Goal: Check status: Check status

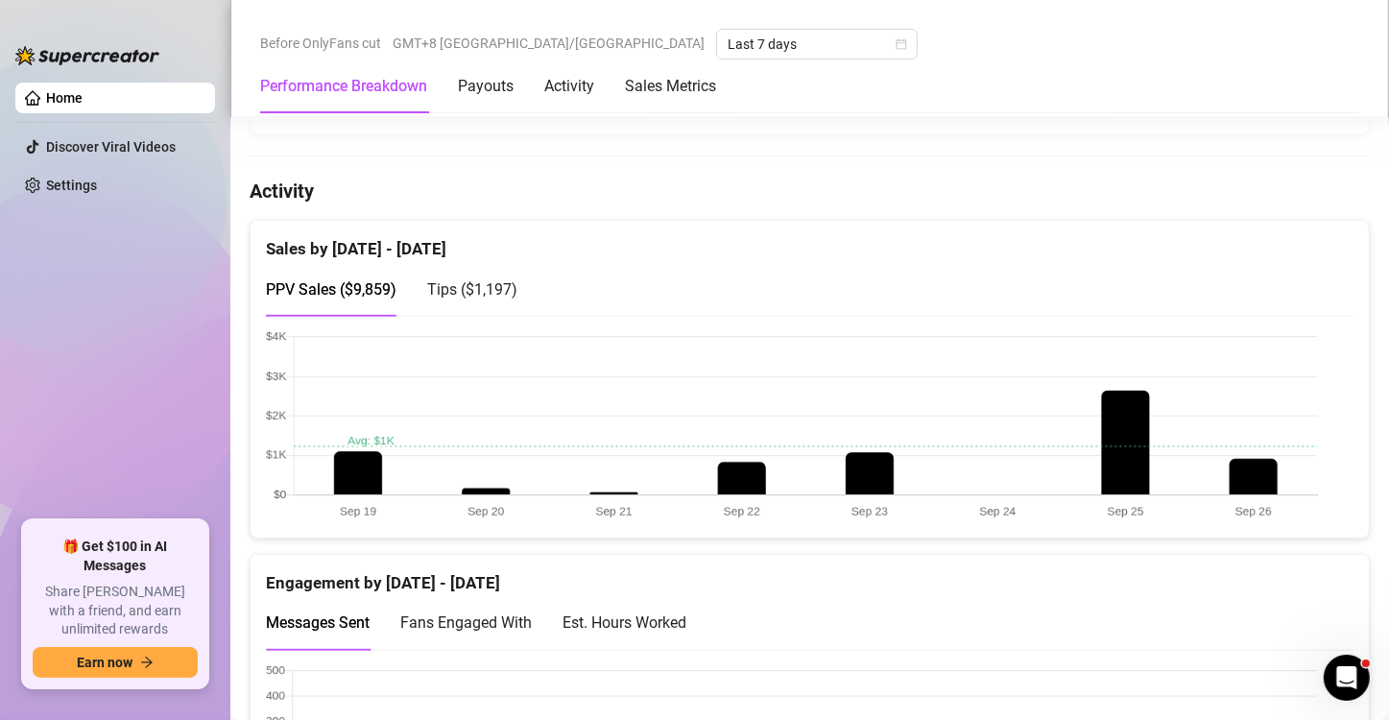
scroll to position [919, 0]
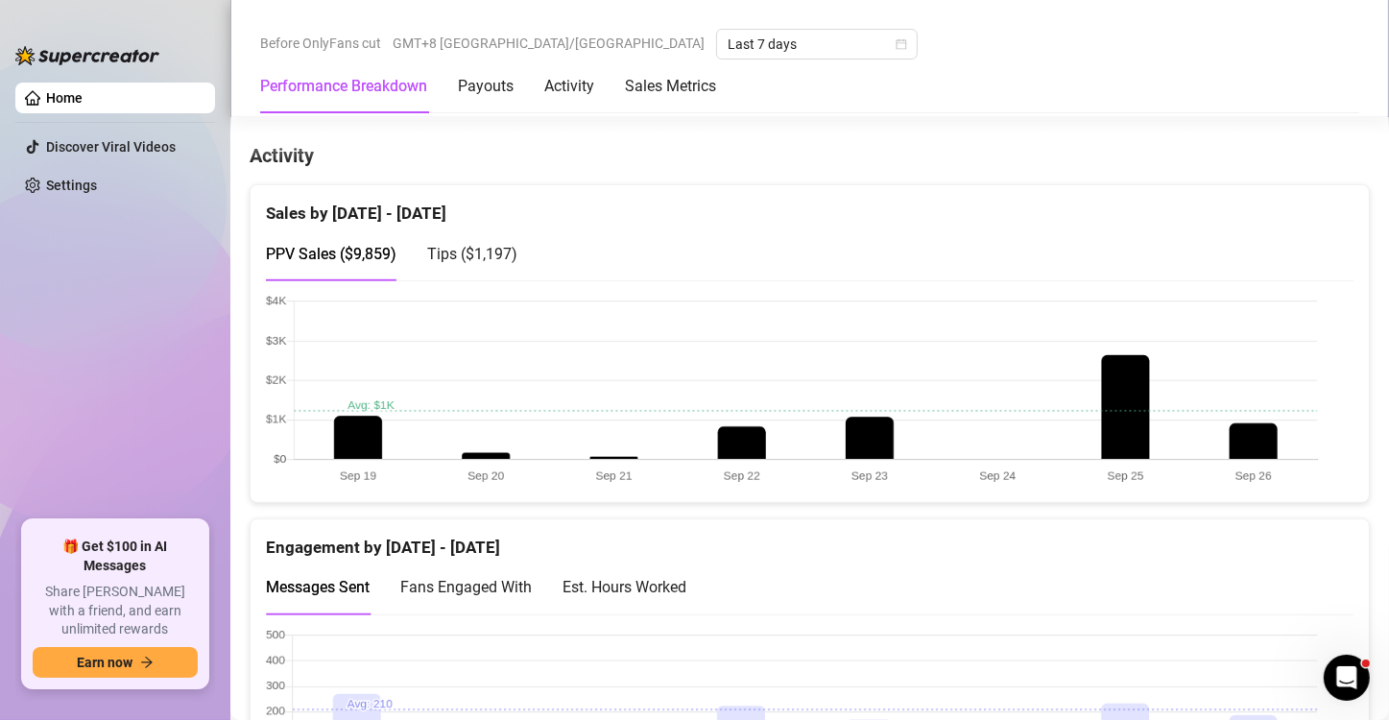
click at [911, 404] on canvas at bounding box center [802, 391] width 1072 height 192
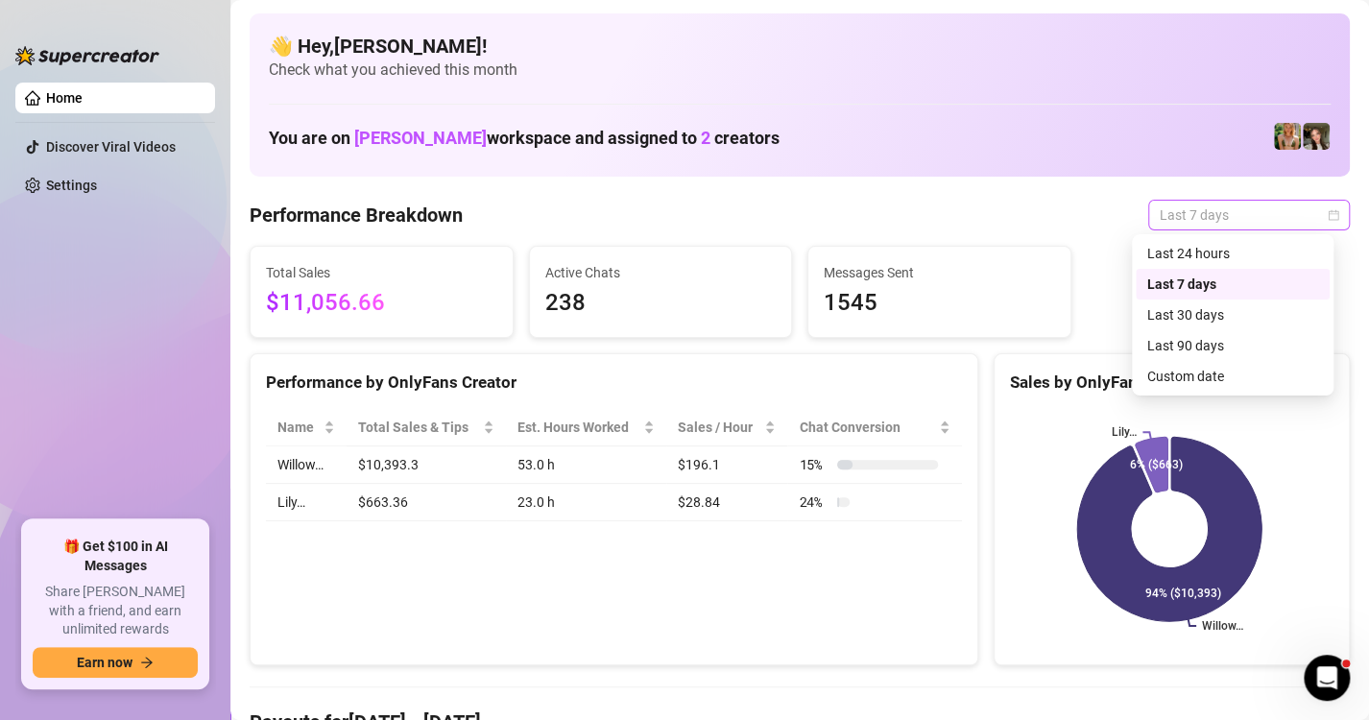
click at [1160, 207] on span "Last 7 days" at bounding box center [1249, 215] width 179 height 29
click at [1182, 366] on div "Custom date" at bounding box center [1232, 376] width 171 height 21
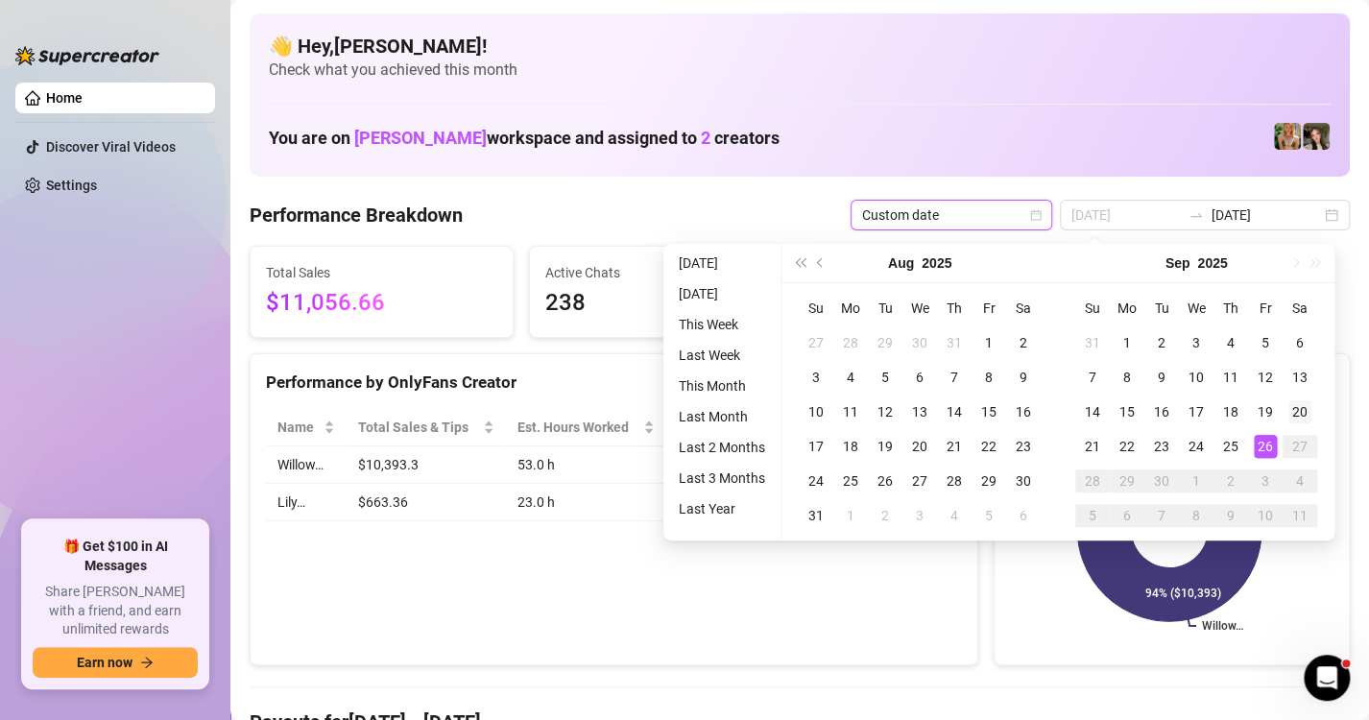
type input "[DATE]"
click at [1290, 421] on div "20" at bounding box center [1299, 411] width 23 height 23
click at [1255, 442] on div "26" at bounding box center [1265, 446] width 23 height 23
type input "[DATE]"
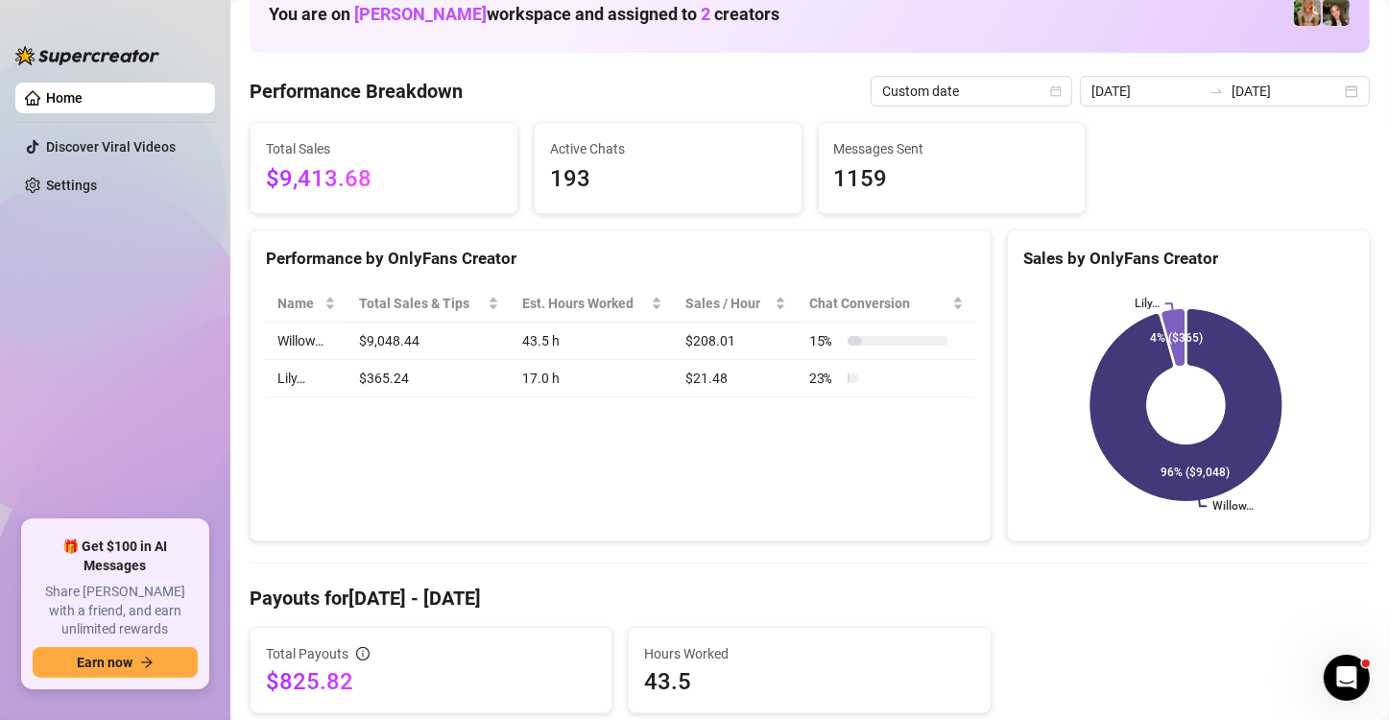
scroll to position [111, 0]
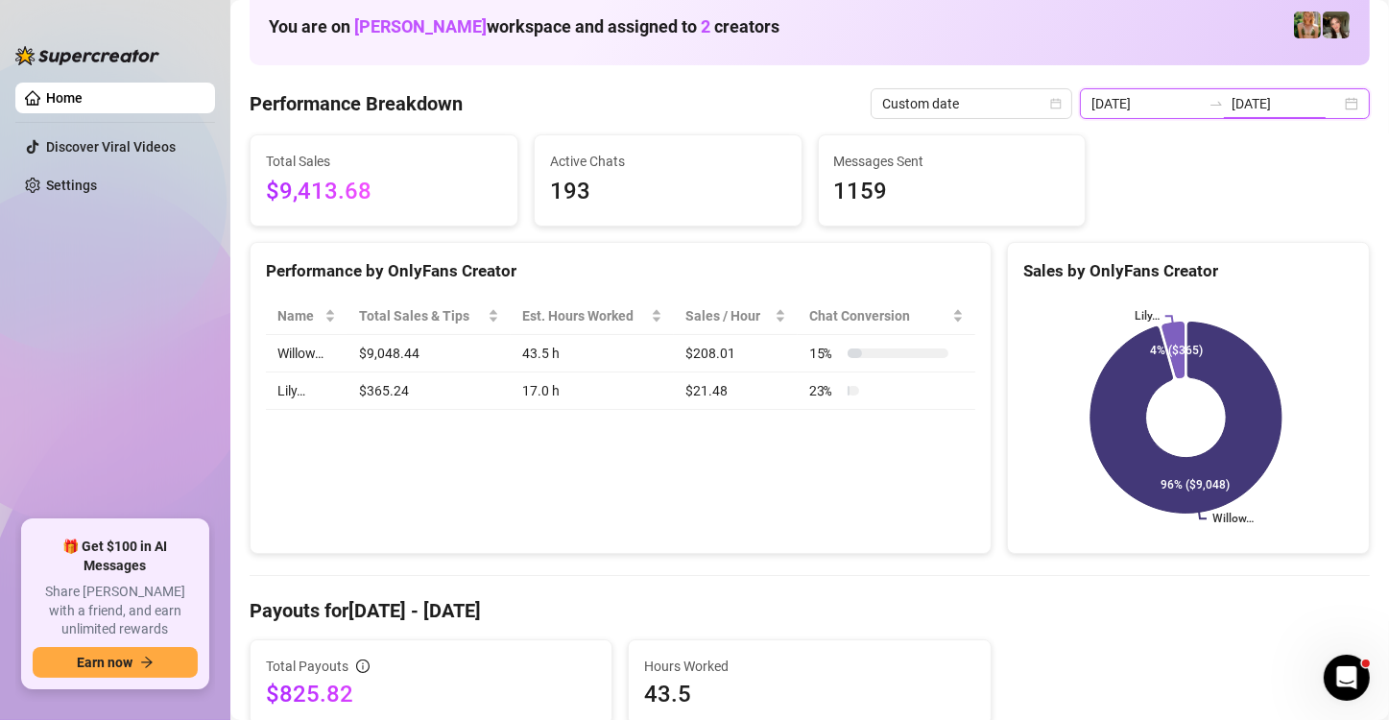
click at [1281, 101] on input "[DATE]" at bounding box center [1286, 103] width 109 height 21
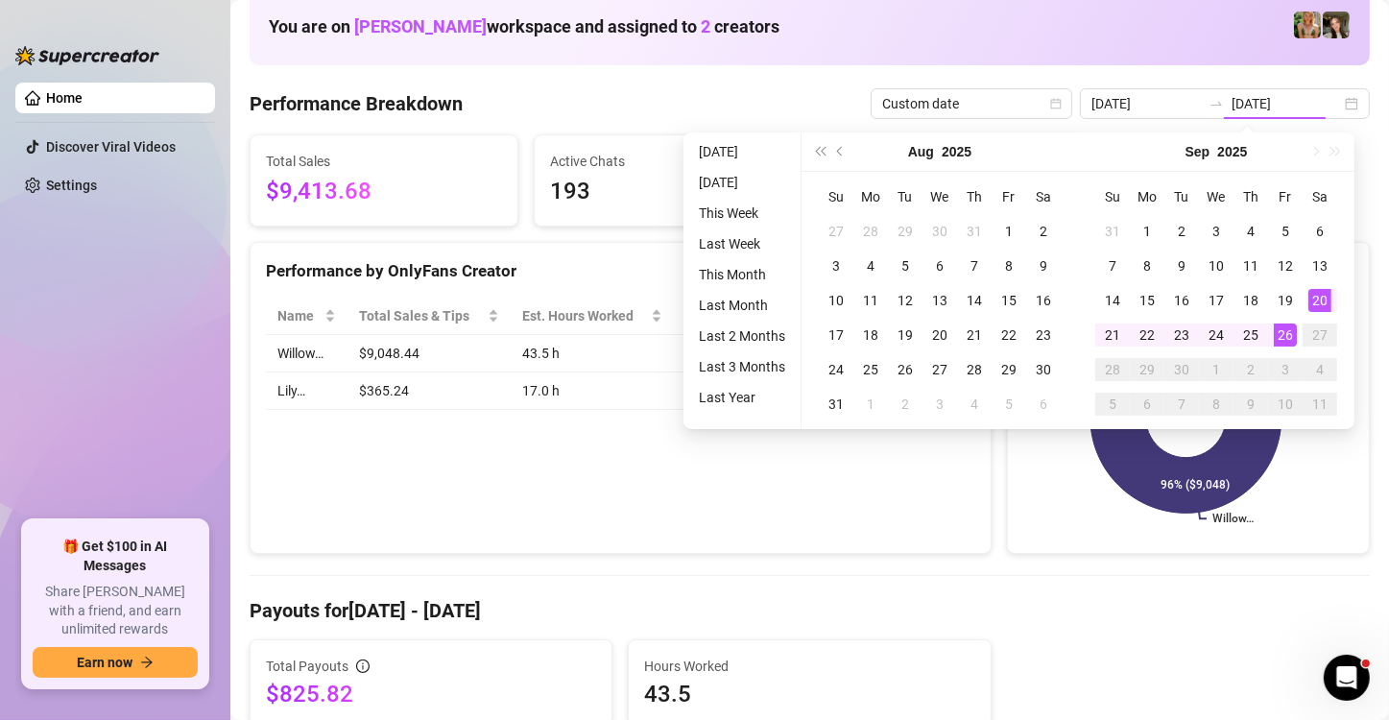
click at [1092, 305] on div "Su Mo Tu We Th Fr Sa 31 1 2 3 4 5 6 7 8 9 10 11 12 13 14 15 16 17 18 19 20 21 2…" at bounding box center [1216, 300] width 276 height 257
type input "[DATE]"
click at [1110, 300] on div "14" at bounding box center [1112, 300] width 23 height 23
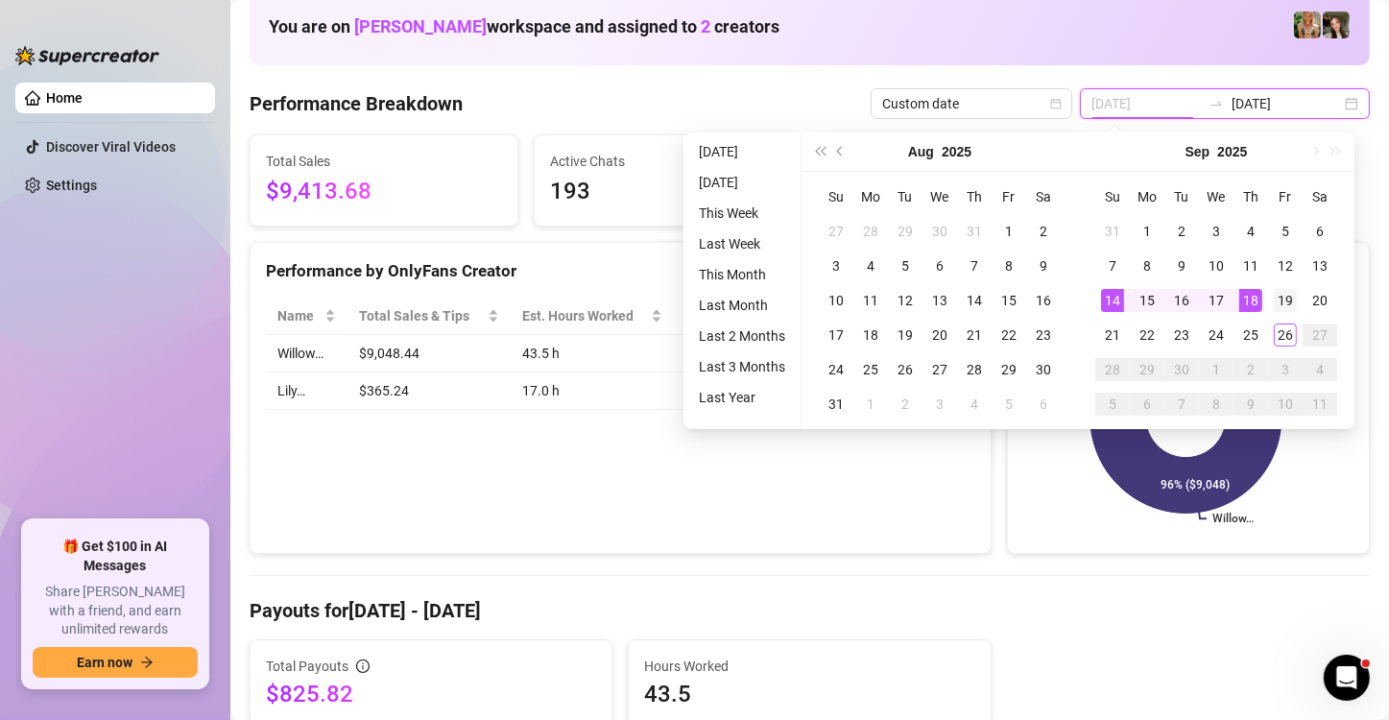
type input "[DATE]"
click at [1282, 297] on div "19" at bounding box center [1285, 300] width 23 height 23
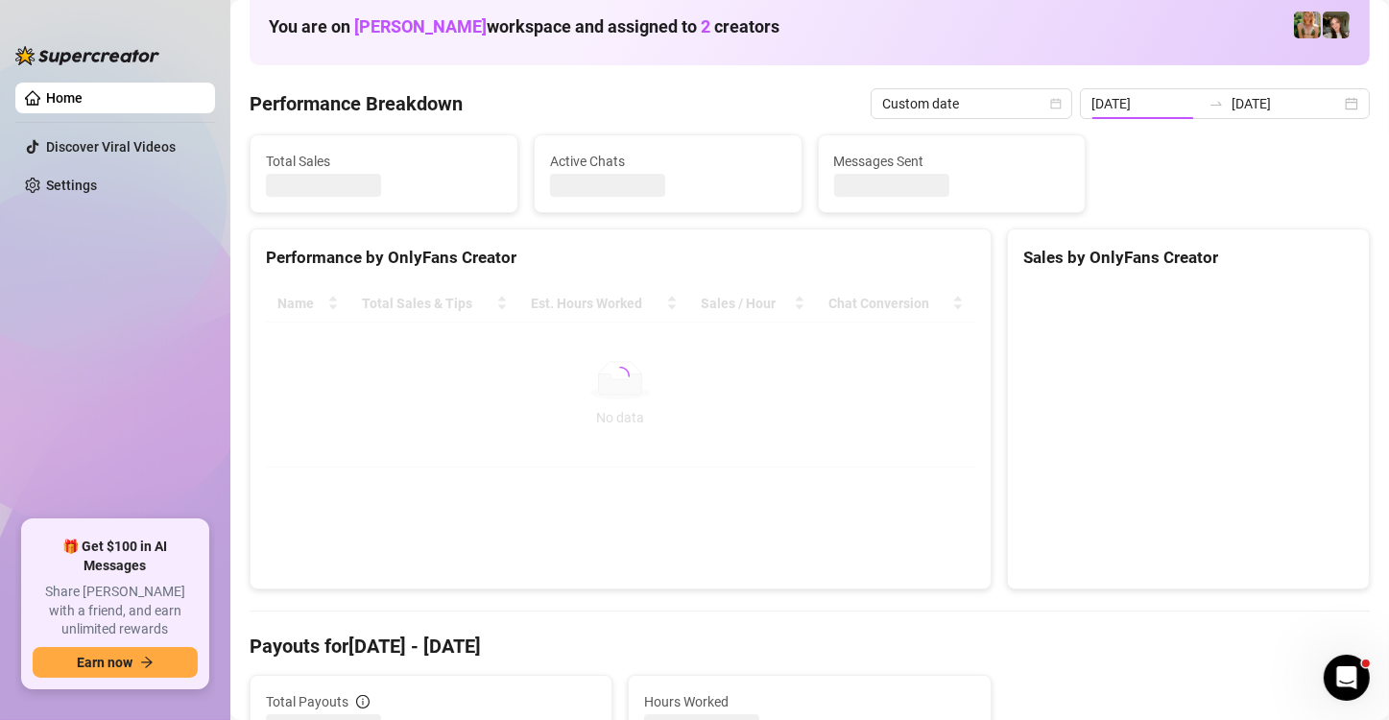
type input "[DATE]"
